Goal: Information Seeking & Learning: Learn about a topic

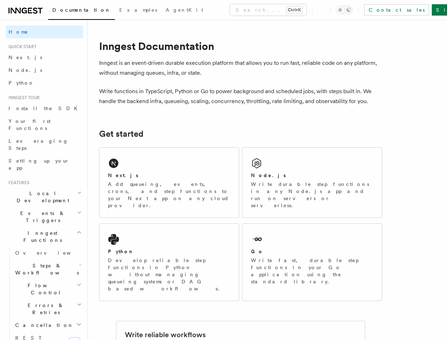
click at [237, 10] on button "Search... Ctrl+K" at bounding box center [268, 9] width 76 height 11
click at [355, 10] on div at bounding box center [223, 170] width 447 height 340
click at [41, 172] on div at bounding box center [223, 170] width 447 height 340
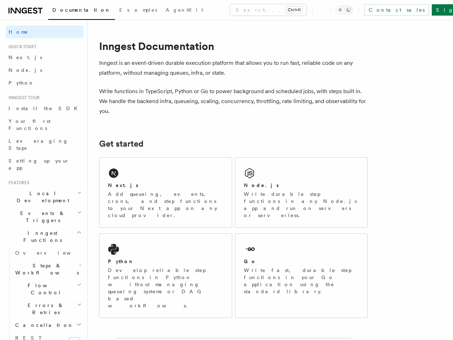
click at [41, 185] on div at bounding box center [226, 170] width 453 height 340
click at [41, 229] on span "Inngest Functions" at bounding box center [41, 236] width 71 height 14
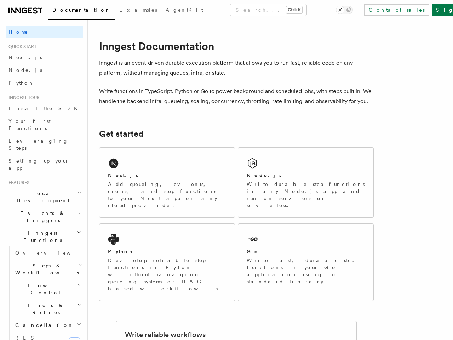
click at [45, 262] on span "Steps & Workflows" at bounding box center [45, 269] width 66 height 14
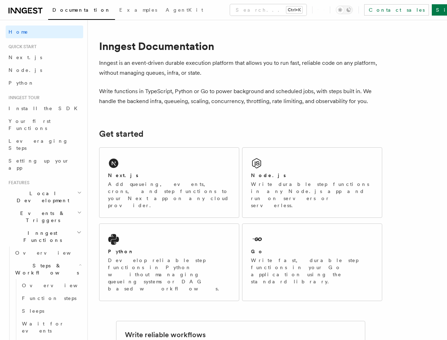
click at [50, 287] on span "new" at bounding box center [56, 291] width 12 height 8
